Goal: Task Accomplishment & Management: Manage account settings

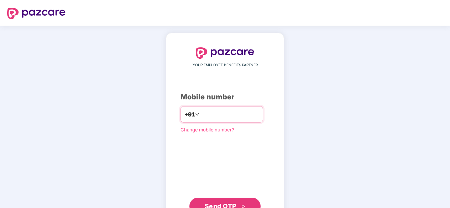
click at [201, 111] on input "number" at bounding box center [230, 114] width 58 height 11
type input "**********"
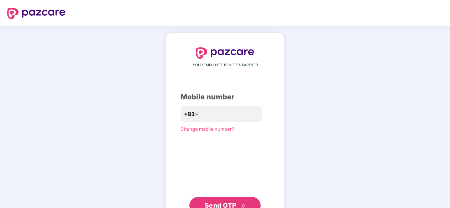
click at [220, 199] on button "Send OTP" at bounding box center [224, 205] width 71 height 17
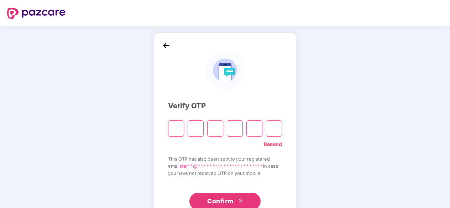
type input "*"
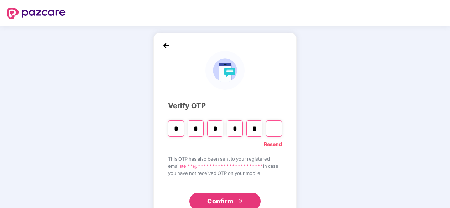
type input "*"
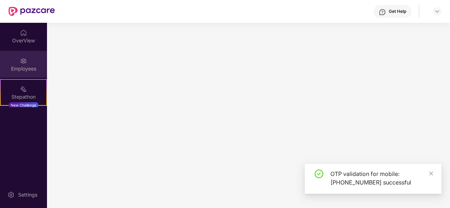
click at [24, 70] on div "Employees" at bounding box center [23, 68] width 47 height 7
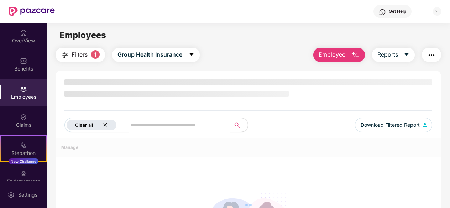
click at [106, 124] on icon "close" at bounding box center [105, 124] width 5 height 5
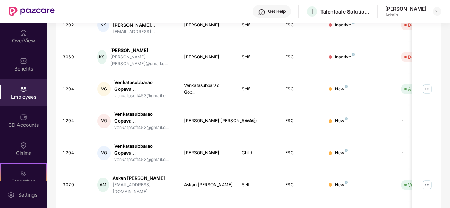
scroll to position [252, 0]
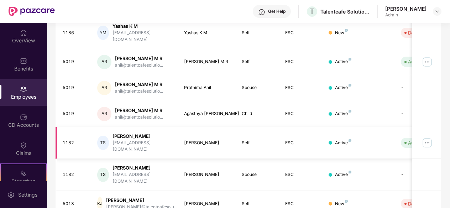
scroll to position [228, 0]
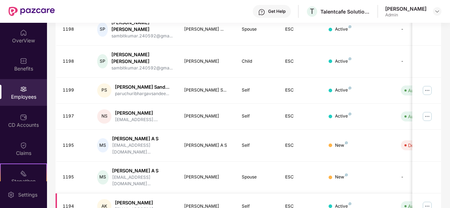
scroll to position [0, 76]
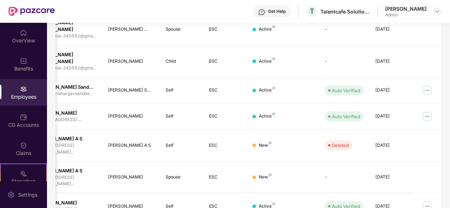
click at [429, 200] on img at bounding box center [427, 205] width 11 height 11
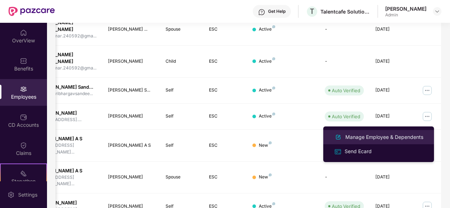
click at [353, 138] on div "Manage Employee & Dependents" at bounding box center [384, 137] width 81 height 8
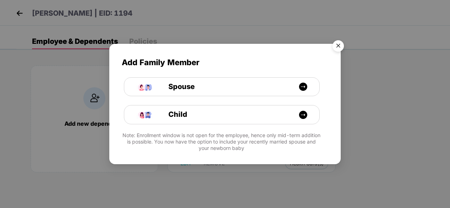
click at [336, 47] on img "Close" at bounding box center [338, 47] width 20 height 20
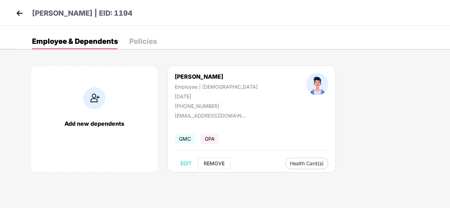
click at [207, 164] on span "REMOVE" at bounding box center [214, 164] width 21 height 6
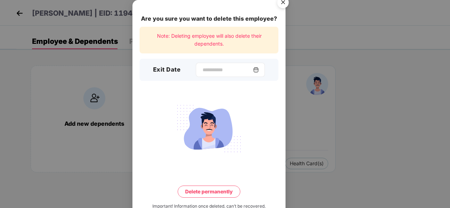
click at [259, 68] on img at bounding box center [256, 70] width 6 height 6
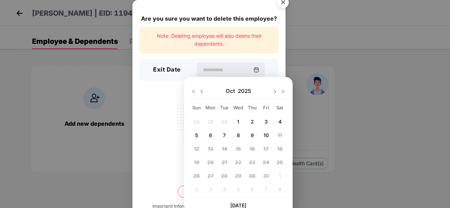
click at [222, 134] on div "7" at bounding box center [224, 135] width 11 height 11
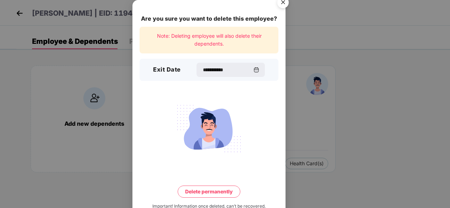
type input "**********"
click at [205, 189] on button "Delete permanently" at bounding box center [209, 191] width 63 height 12
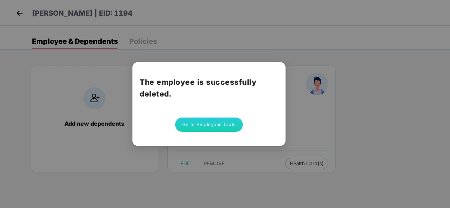
click at [215, 127] on button "Go to Employees Table" at bounding box center [209, 124] width 68 height 14
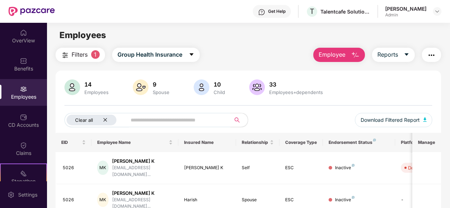
click at [106, 122] on icon "close" at bounding box center [105, 119] width 5 height 5
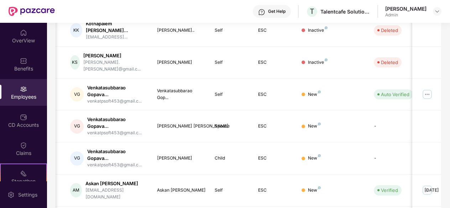
scroll to position [252, 0]
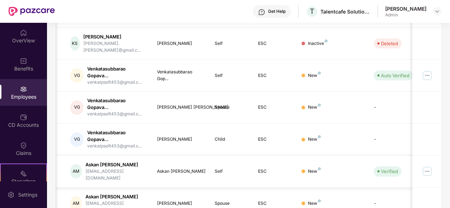
click at [424, 166] on img at bounding box center [427, 171] width 11 height 11
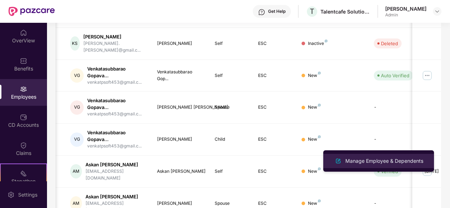
click at [362, 158] on div "Manage Employee & Dependents" at bounding box center [384, 161] width 81 height 8
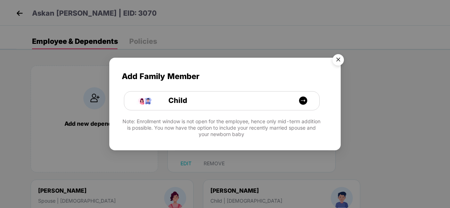
click at [335, 63] on img "Close" at bounding box center [338, 61] width 20 height 20
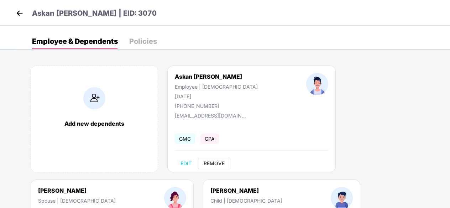
click at [219, 162] on span "REMOVE" at bounding box center [214, 164] width 21 height 6
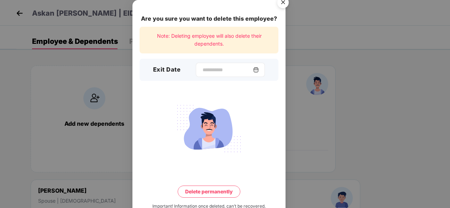
click at [259, 68] on img at bounding box center [256, 70] width 6 height 6
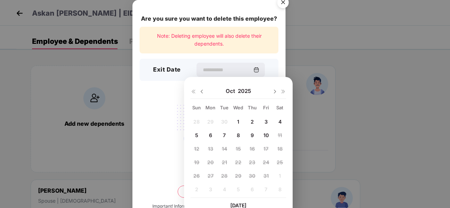
click at [199, 91] on img at bounding box center [202, 92] width 6 height 6
click at [228, 174] on div "30" at bounding box center [224, 175] width 11 height 11
type input "**********"
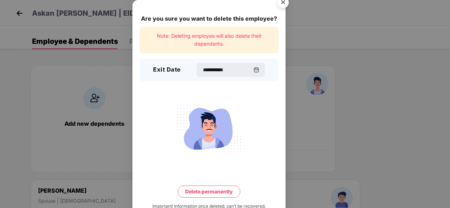
scroll to position [19, 0]
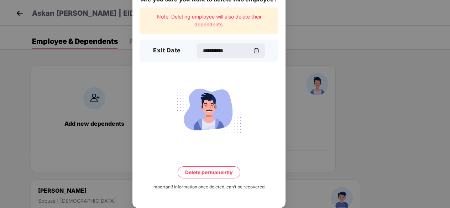
click at [213, 176] on button "Delete permanently" at bounding box center [209, 172] width 63 height 12
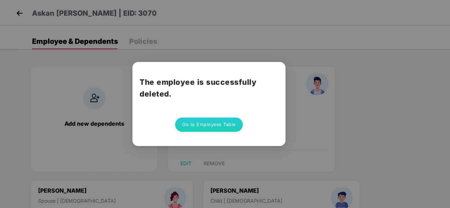
scroll to position [0, 0]
click at [206, 122] on button "Go to Employees Table" at bounding box center [209, 124] width 68 height 14
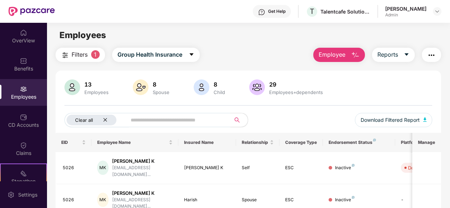
click at [103, 118] on icon "close" at bounding box center [105, 119] width 5 height 5
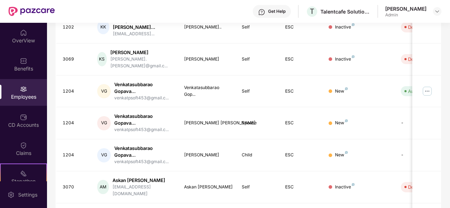
scroll to position [252, 0]
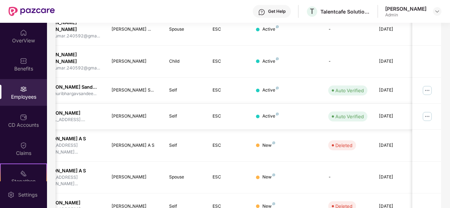
scroll to position [0, 74]
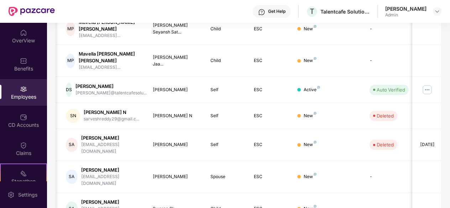
scroll to position [228, 0]
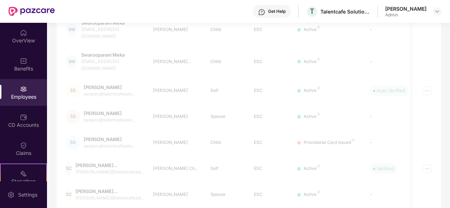
scroll to position [23, 0]
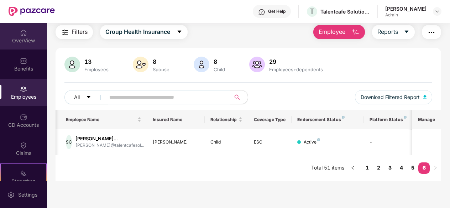
click at [16, 33] on div "OverView" at bounding box center [23, 36] width 47 height 27
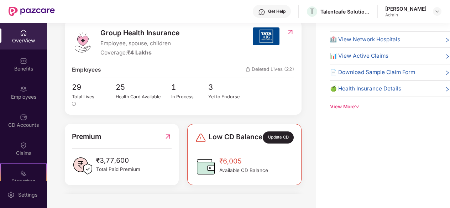
scroll to position [103, 0]
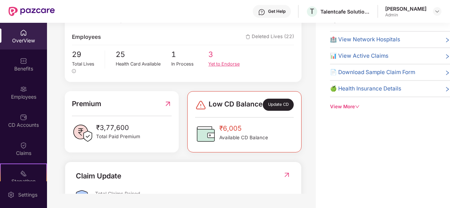
click at [219, 63] on div "Yet to Endorse" at bounding box center [226, 64] width 37 height 7
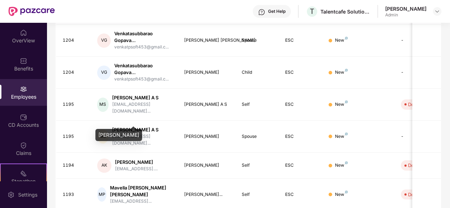
scroll to position [197, 0]
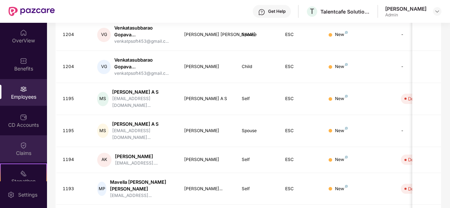
click at [21, 143] on img at bounding box center [23, 145] width 7 height 7
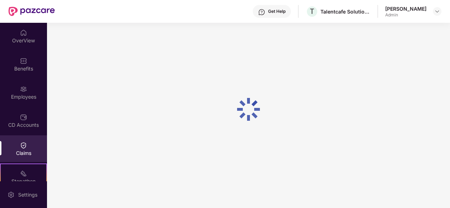
scroll to position [70, 0]
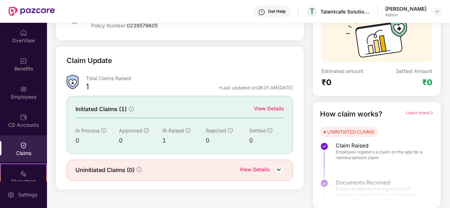
click at [272, 107] on div "View Details" at bounding box center [269, 109] width 30 height 8
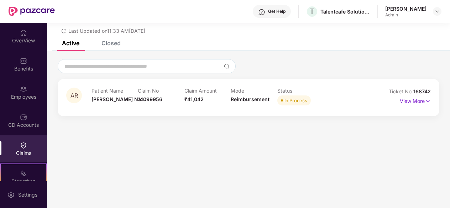
scroll to position [23, 0]
click at [414, 101] on p "View More" at bounding box center [415, 100] width 31 height 10
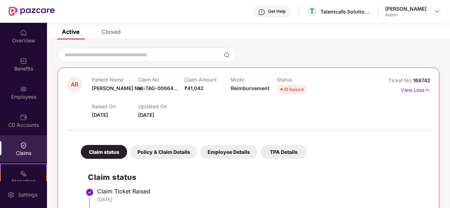
scroll to position [0, 0]
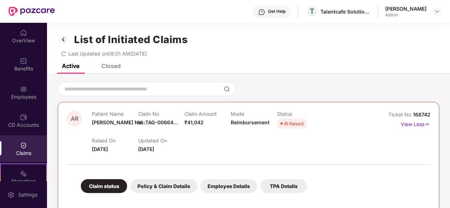
click at [117, 71] on div "Closed" at bounding box center [106, 66] width 30 height 16
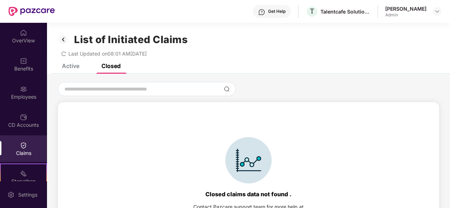
click at [64, 41] on img at bounding box center [63, 39] width 11 height 12
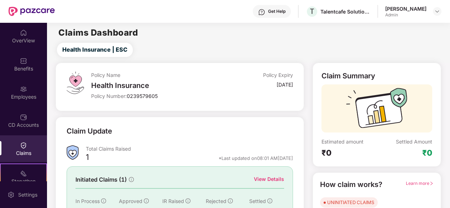
scroll to position [70, 0]
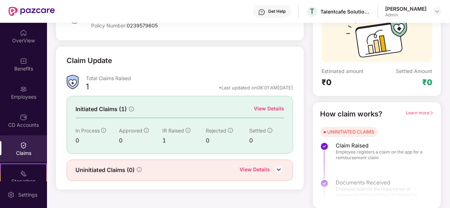
click at [266, 168] on div "View Details" at bounding box center [255, 170] width 30 height 9
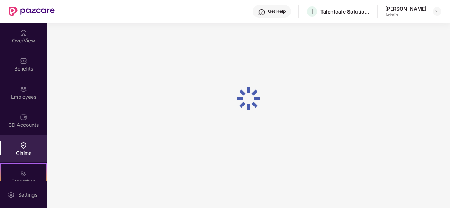
scroll to position [23, 0]
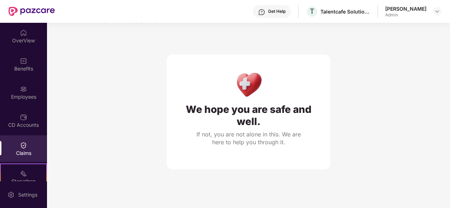
click at [23, 153] on div "Claims" at bounding box center [23, 153] width 47 height 7
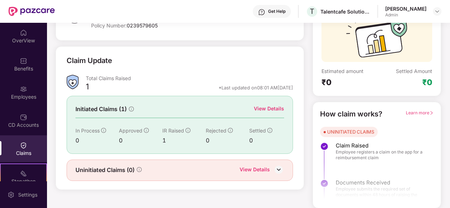
scroll to position [66, 0]
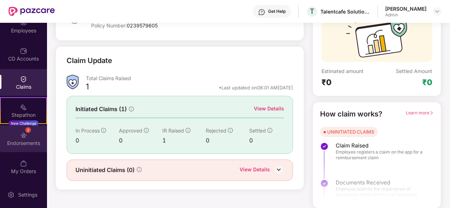
click at [20, 134] on img at bounding box center [23, 135] width 7 height 7
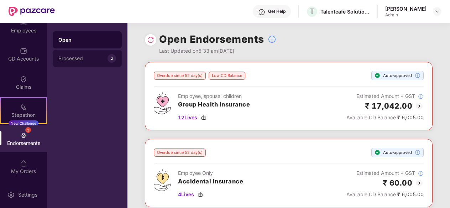
click at [97, 59] on div "Processed" at bounding box center [82, 59] width 49 height 6
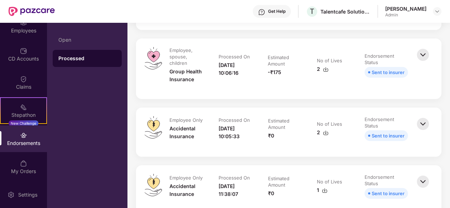
scroll to position [135, 0]
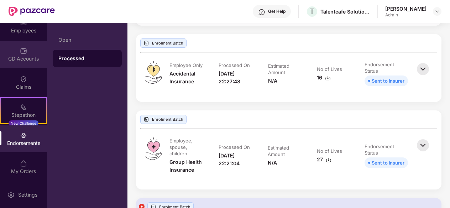
click at [28, 51] on div "CD Accounts" at bounding box center [23, 54] width 47 height 27
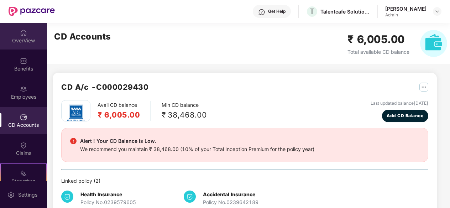
click at [20, 36] on img at bounding box center [23, 32] width 7 height 7
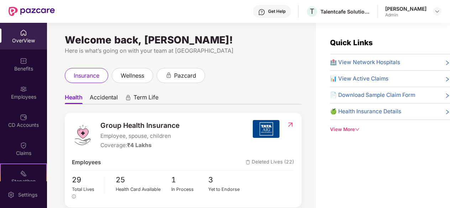
click at [16, 100] on div "Employees" at bounding box center [23, 96] width 47 height 7
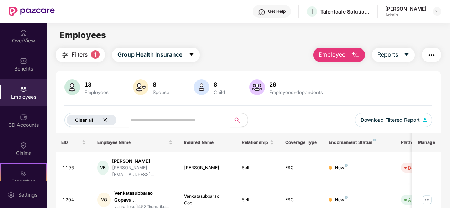
click at [103, 119] on icon "close" at bounding box center [105, 119] width 5 height 5
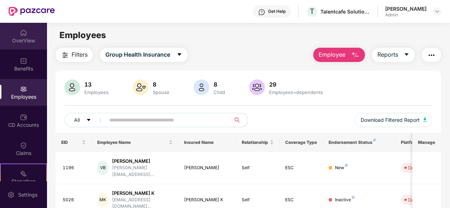
click at [30, 26] on div "OverView" at bounding box center [23, 36] width 47 height 27
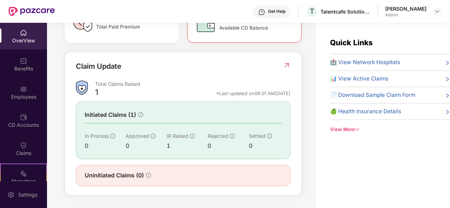
scroll to position [243, 0]
click at [172, 110] on div "Initiated Claims (1) In Process 0 Approved 0 IR Raised 1 Rejected 0 Settled 0" at bounding box center [183, 130] width 215 height 58
